Goal: Transaction & Acquisition: Purchase product/service

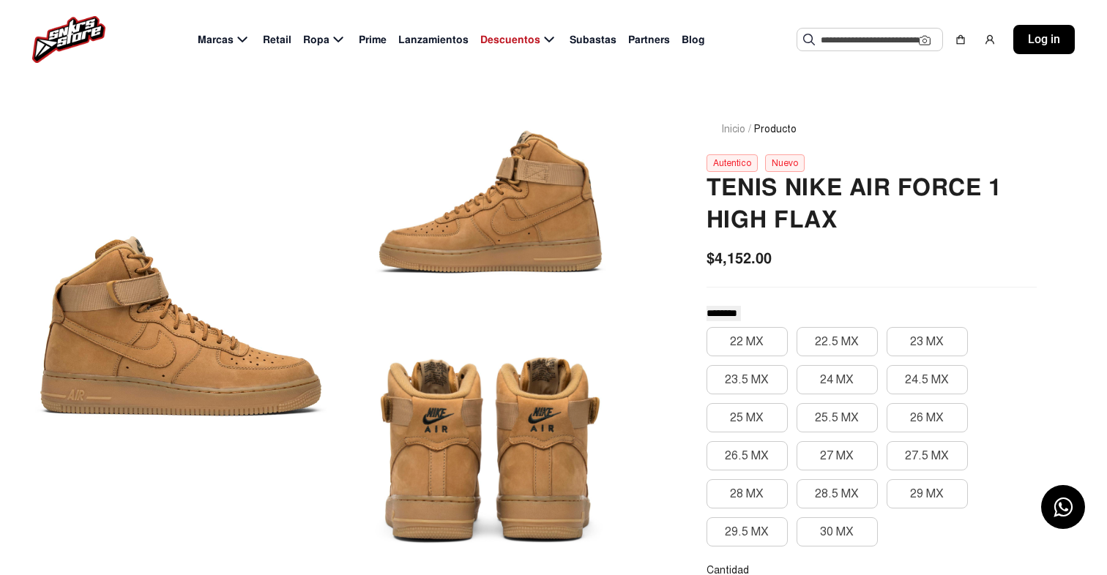
scroll to position [62, 0]
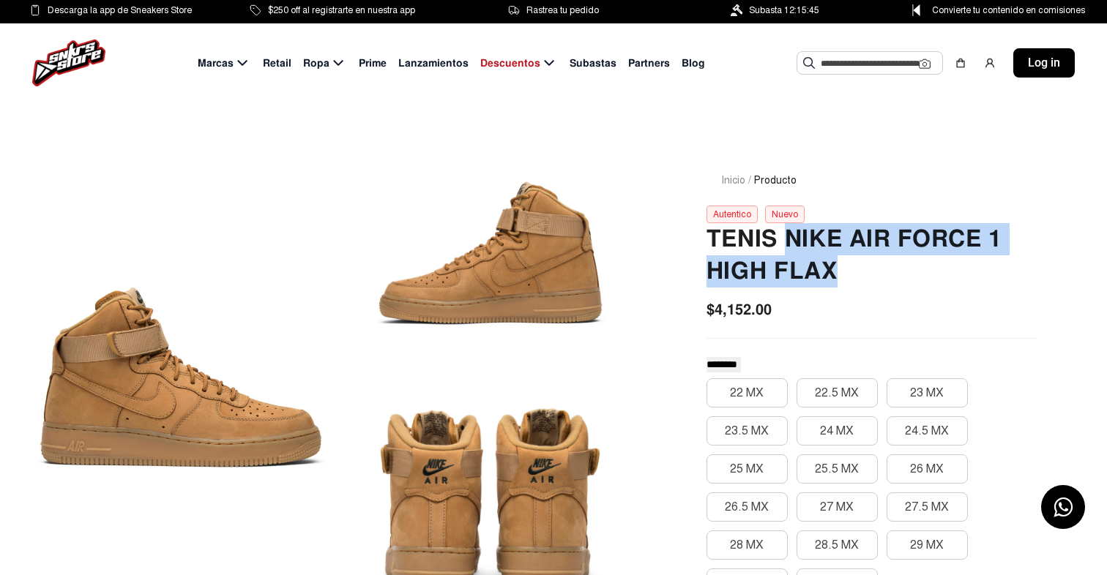
drag, startPoint x: 782, startPoint y: 241, endPoint x: 871, endPoint y: 288, distance: 100.8
click at [871, 288] on h2 "Tenis Nike Air Force 1 High Flax" at bounding box center [871, 255] width 330 height 64
copy h2 "Nike Air Force 1 High Flax"
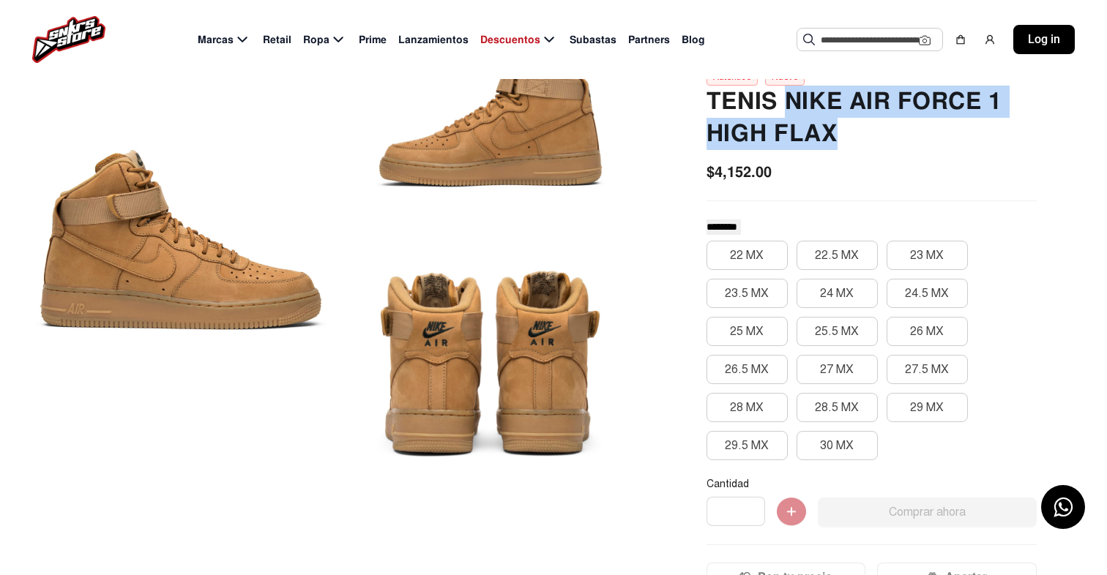
scroll to position [140, 0]
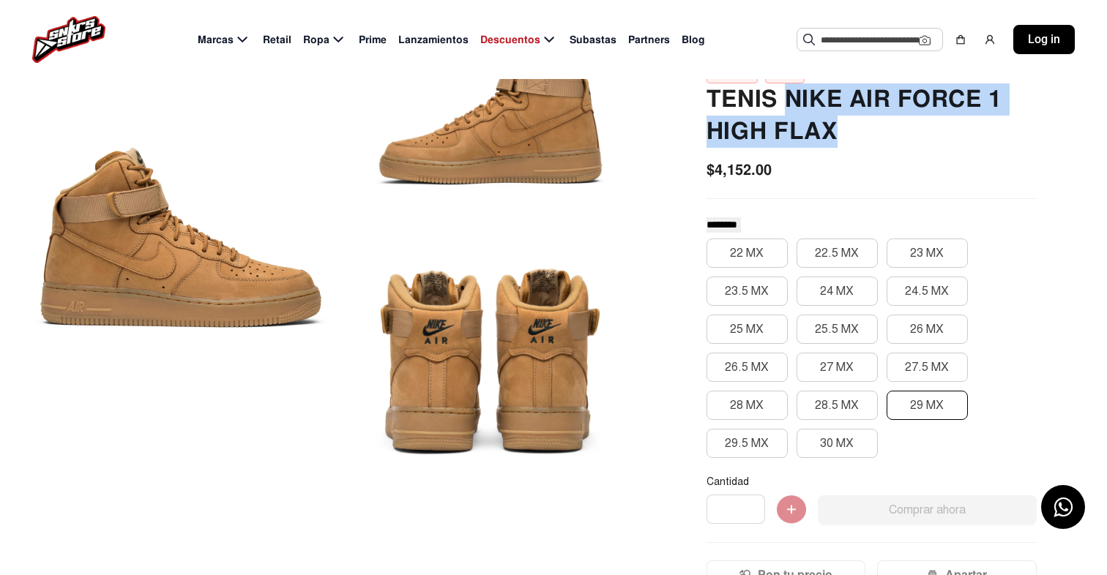
click at [929, 408] on button "29 MX" at bounding box center [926, 405] width 81 height 29
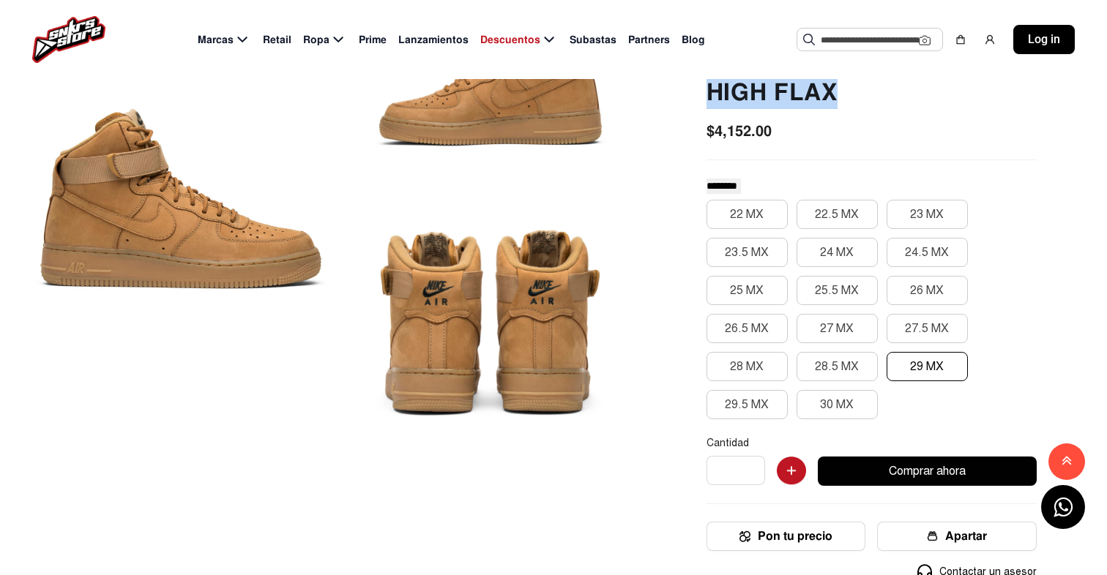
scroll to position [0, 0]
